Goal: Task Accomplishment & Management: Manage account settings

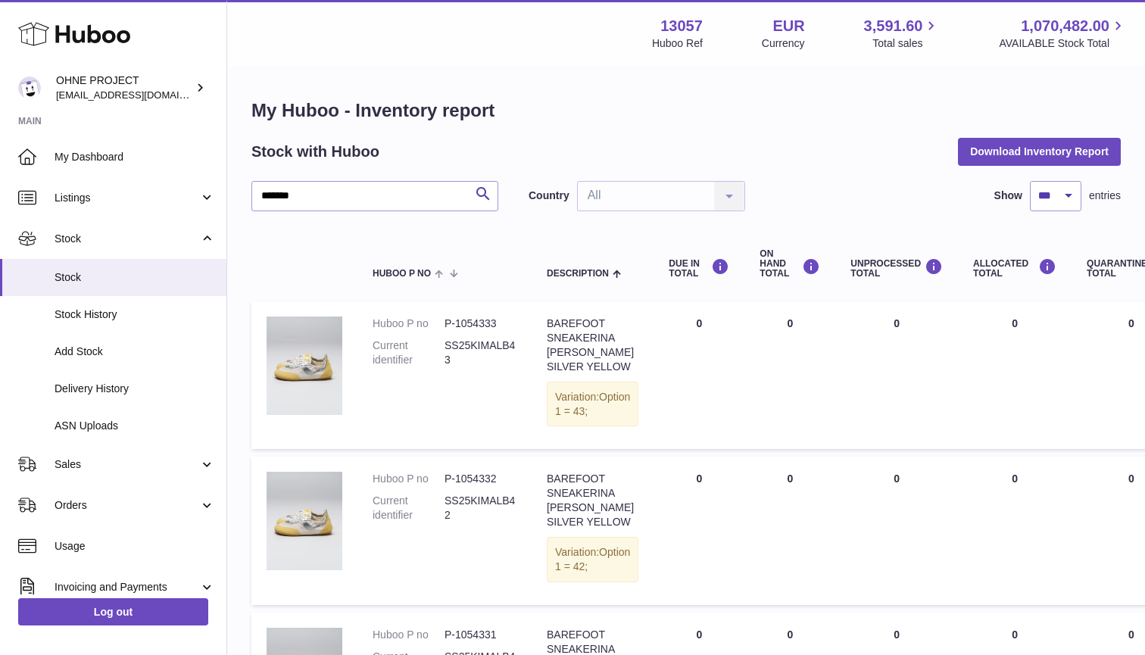
select select "***"
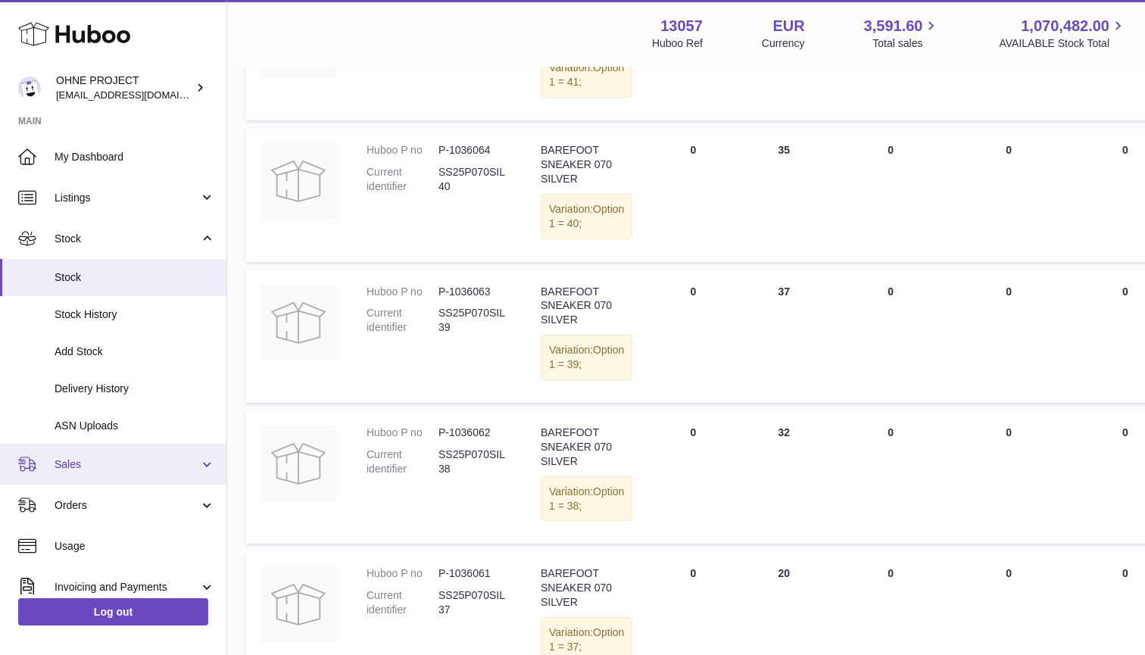
click at [54, 459] on link "Sales" at bounding box center [113, 464] width 226 height 41
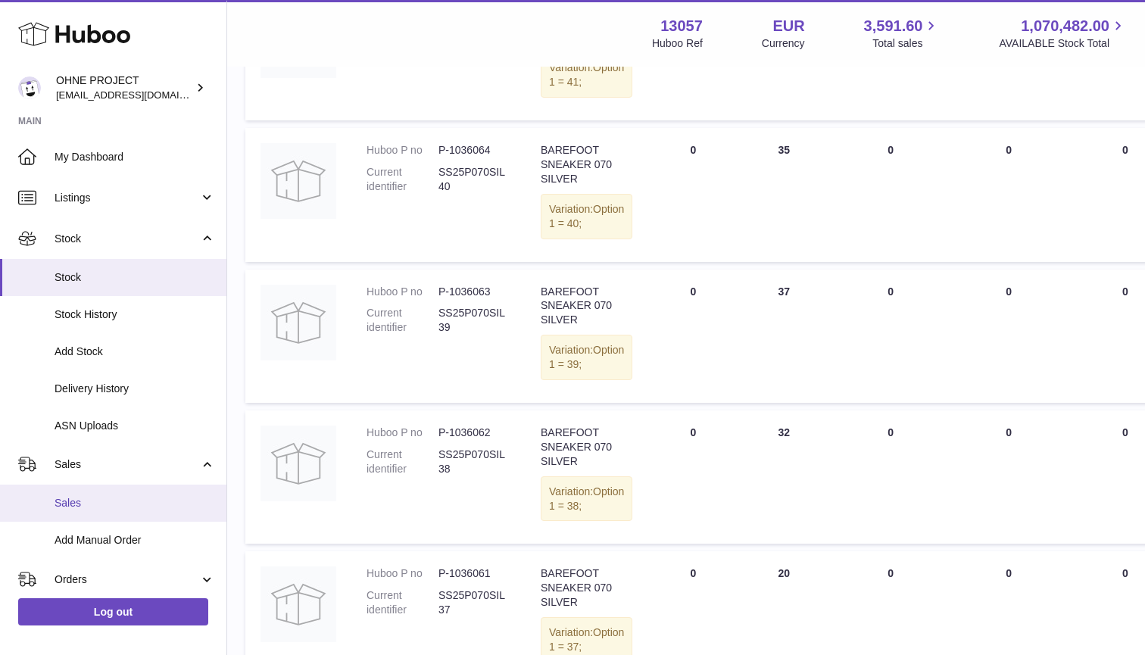
click at [59, 508] on link "Sales" at bounding box center [113, 503] width 226 height 37
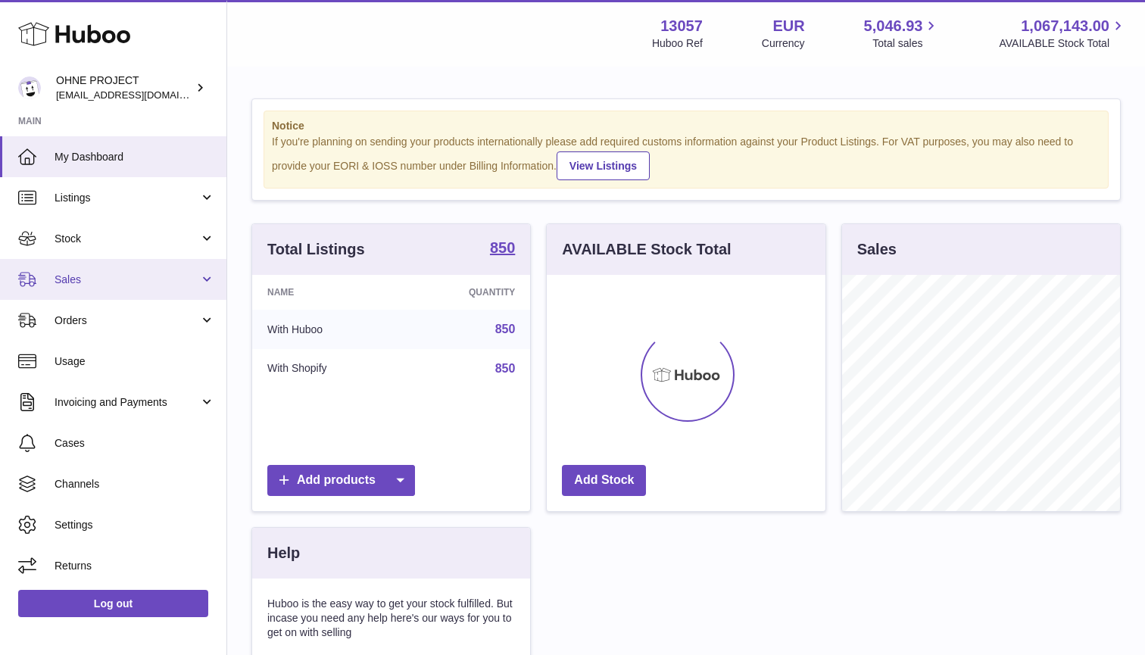
scroll to position [236, 279]
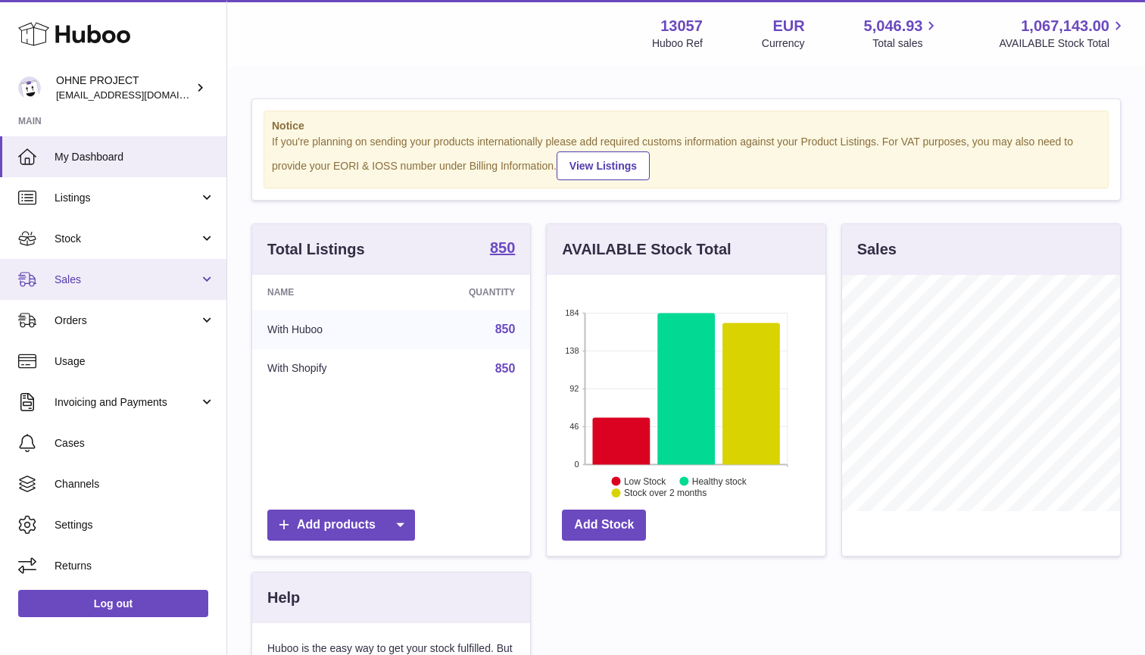
click at [80, 287] on link "Sales" at bounding box center [113, 279] width 226 height 41
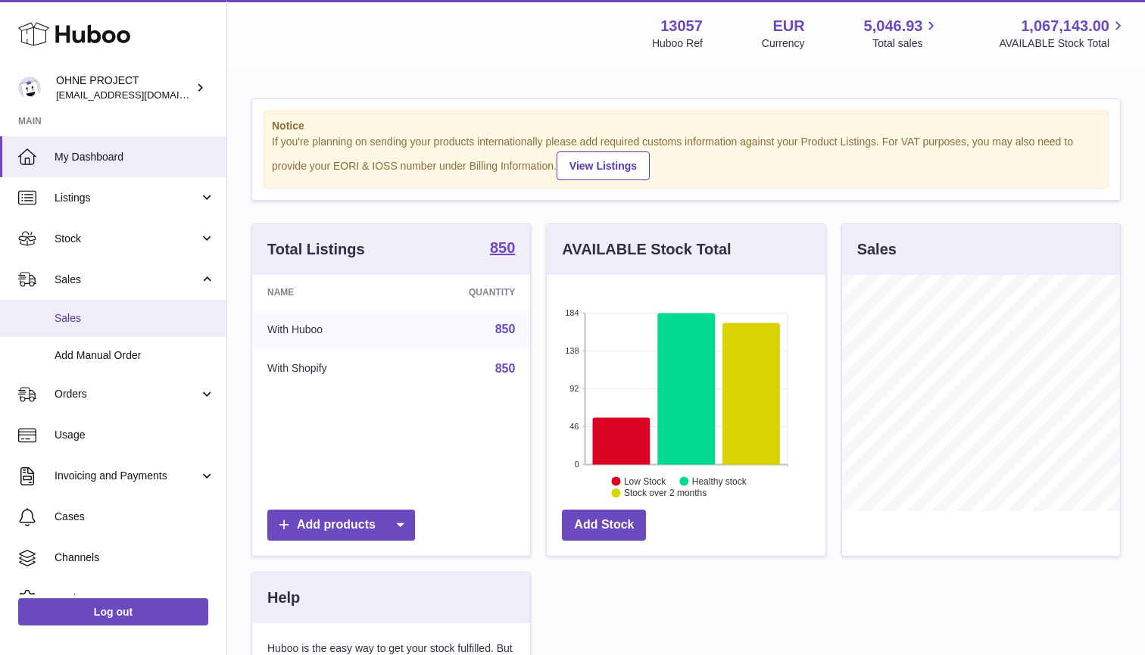
click at [78, 308] on link "Sales" at bounding box center [113, 318] width 226 height 37
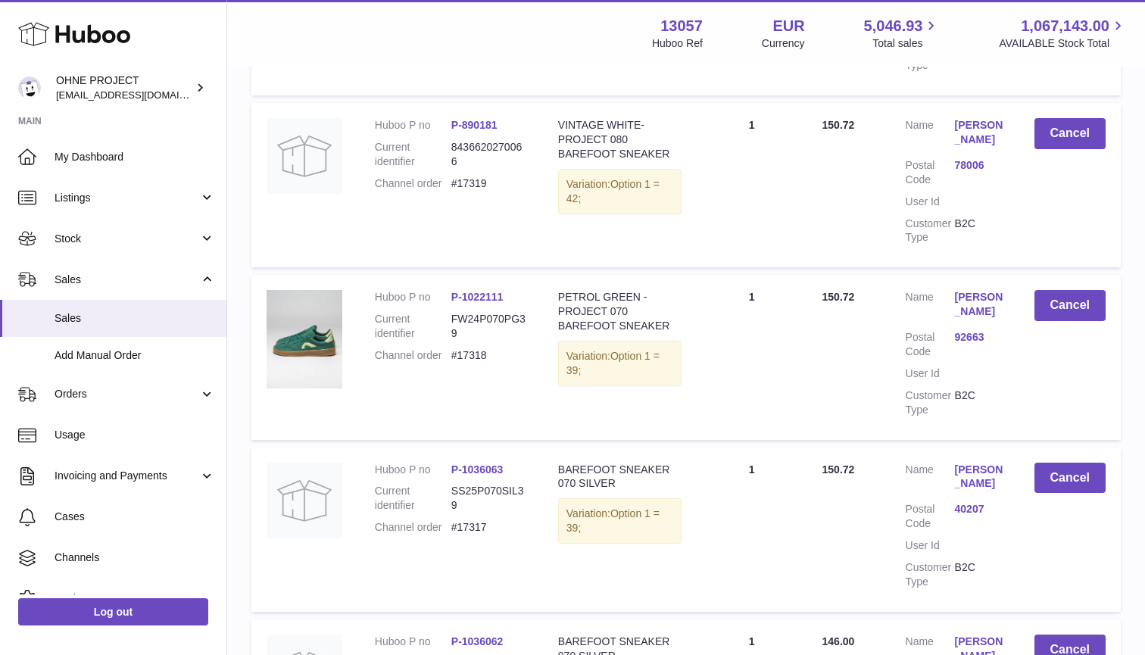
scroll to position [798, 0]
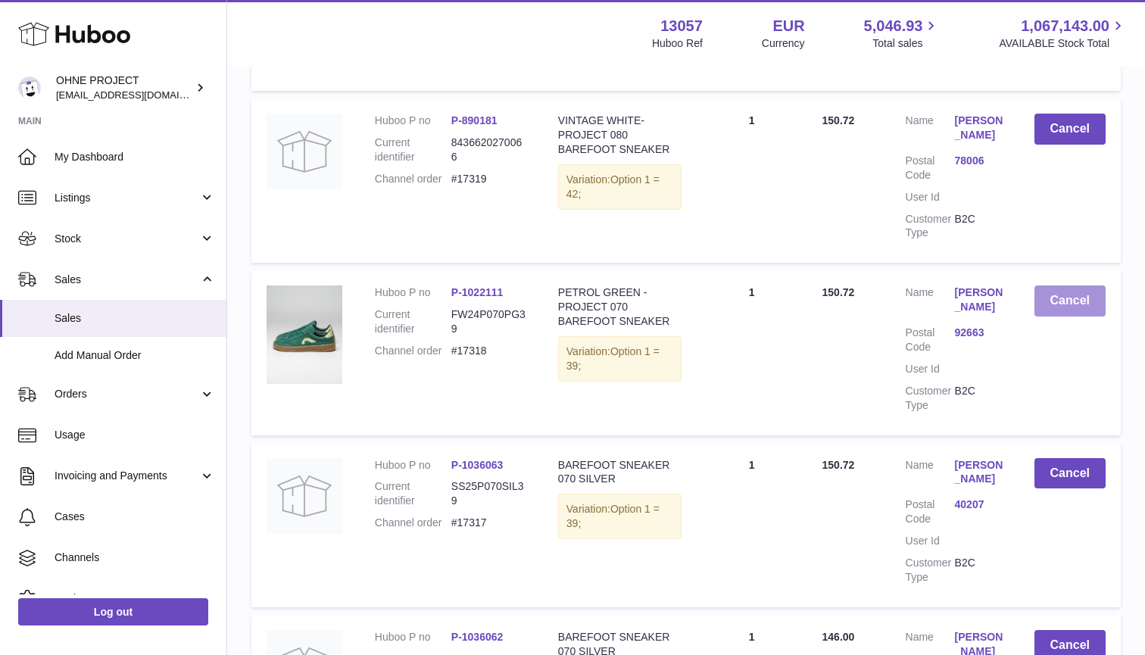
click at [1077, 298] on button "Cancel" at bounding box center [1069, 300] width 71 height 31
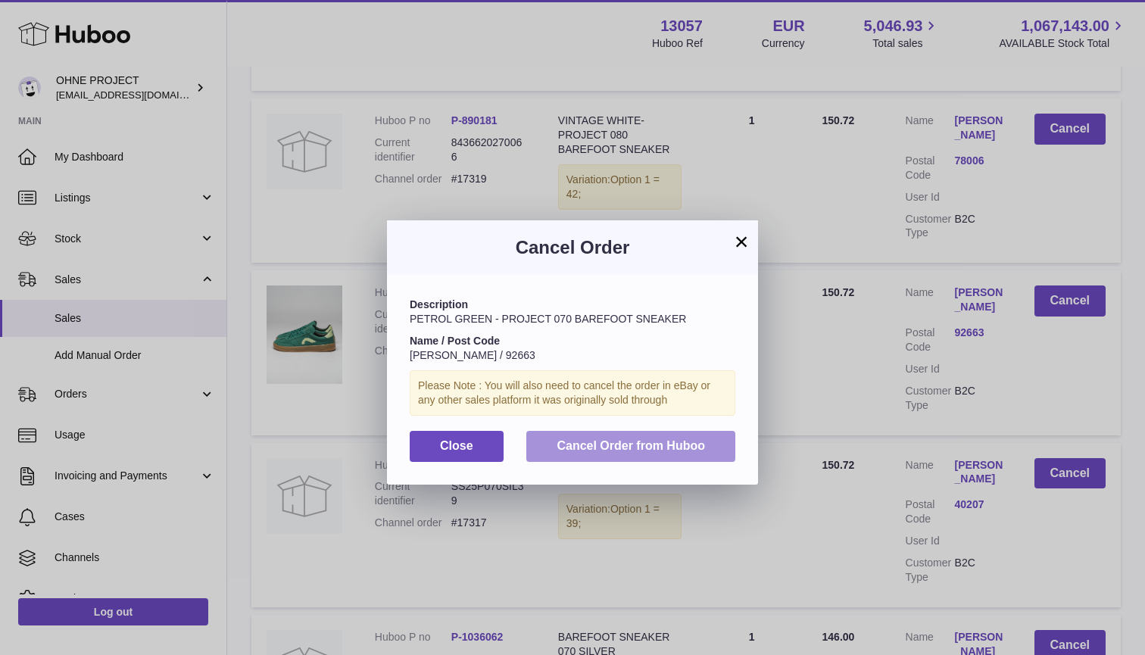
click at [575, 439] on span "Cancel Order from Huboo" at bounding box center [631, 445] width 148 height 13
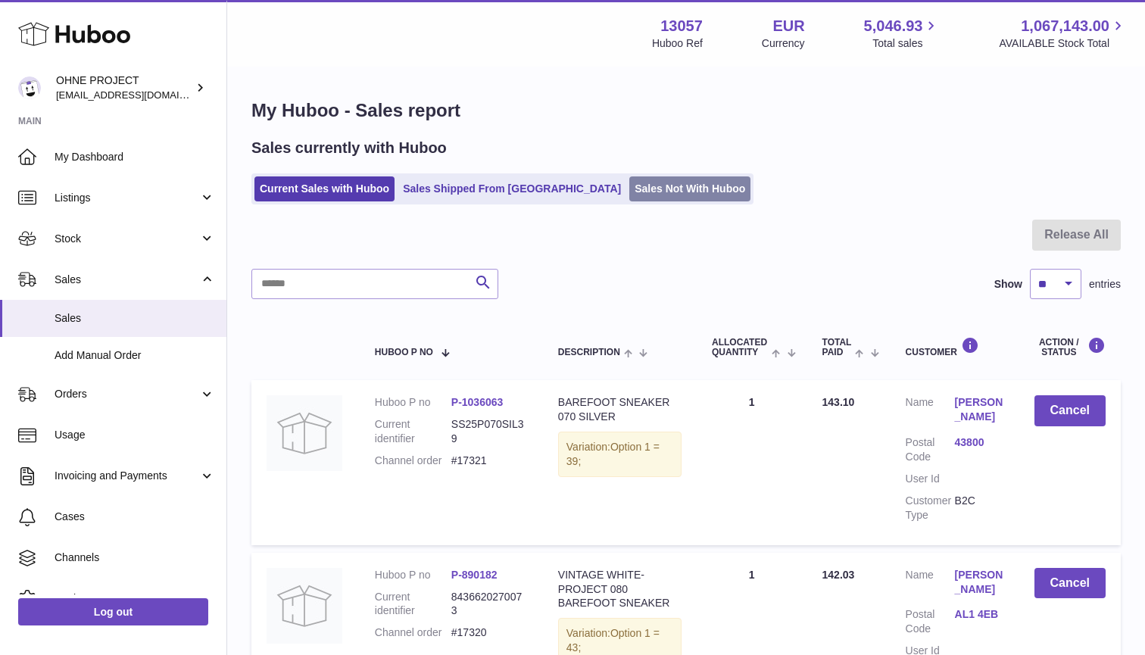
scroll to position [0, 0]
click at [629, 181] on link "Sales Not With Huboo" at bounding box center [689, 188] width 121 height 25
